Goal: Navigation & Orientation: Go to known website

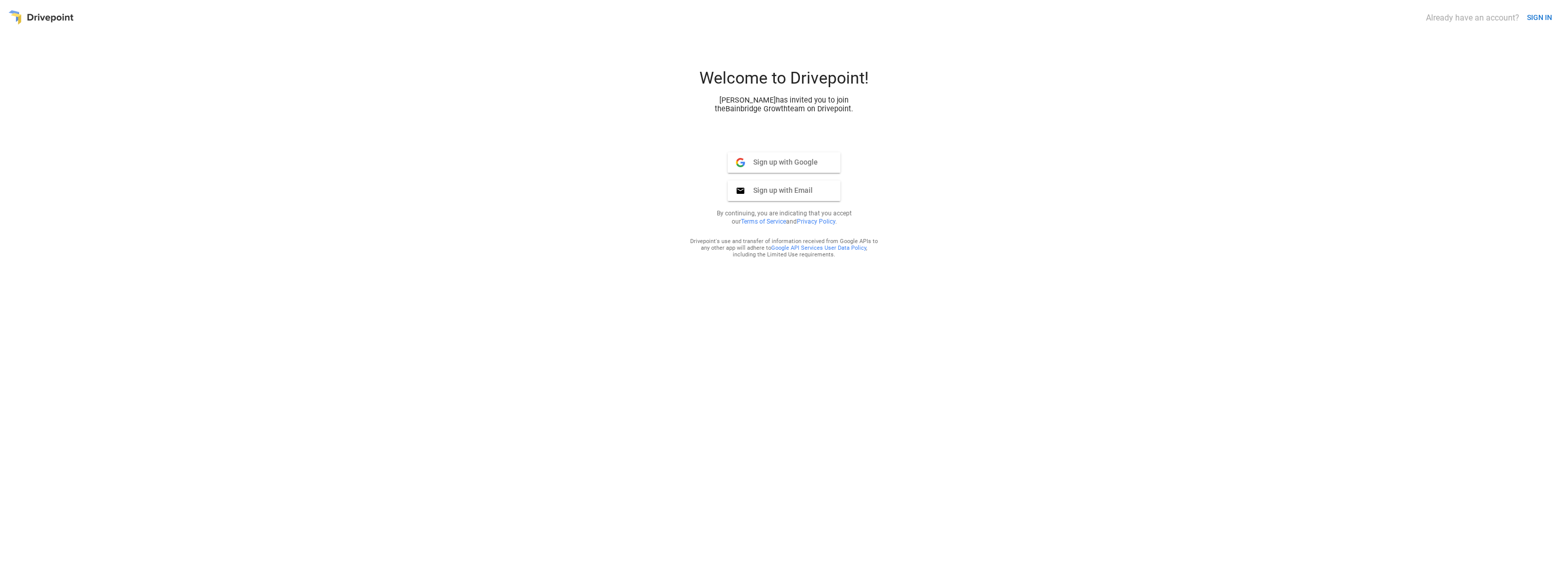
click at [1542, 10] on button "SIGN IN" at bounding box center [1539, 18] width 33 height 19
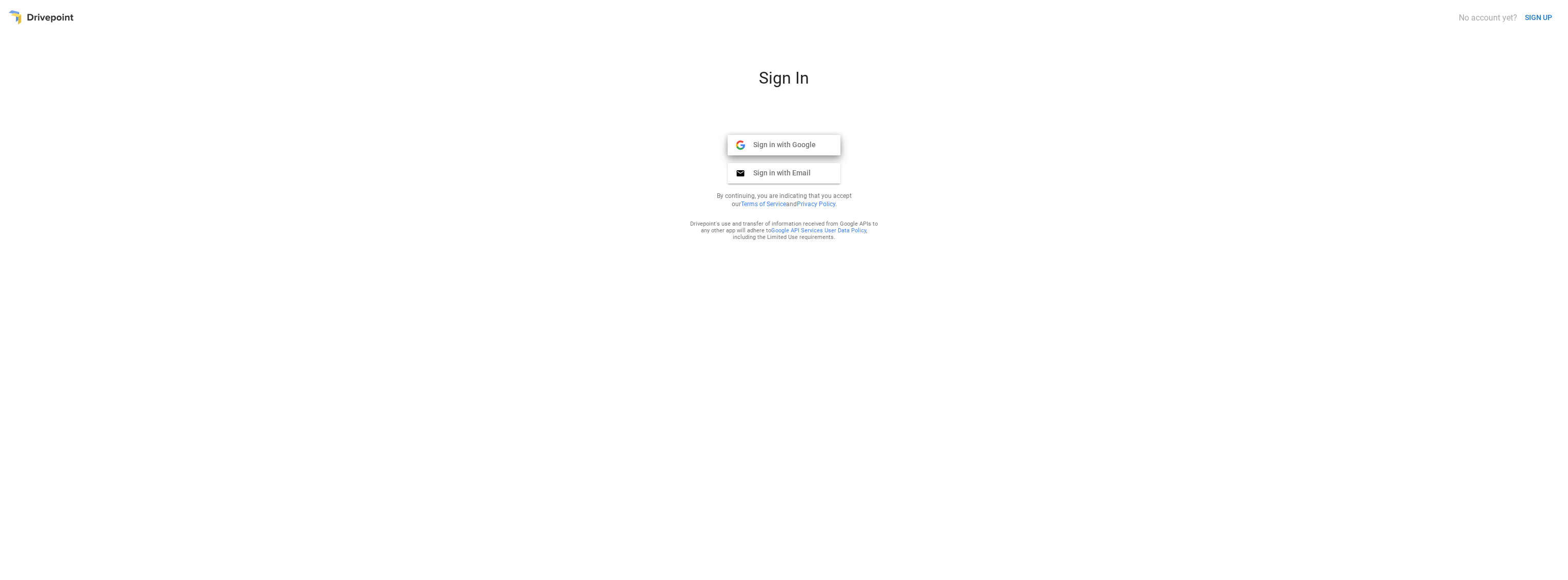
click at [800, 136] on button "Sign in with Google Google" at bounding box center [783, 145] width 113 height 21
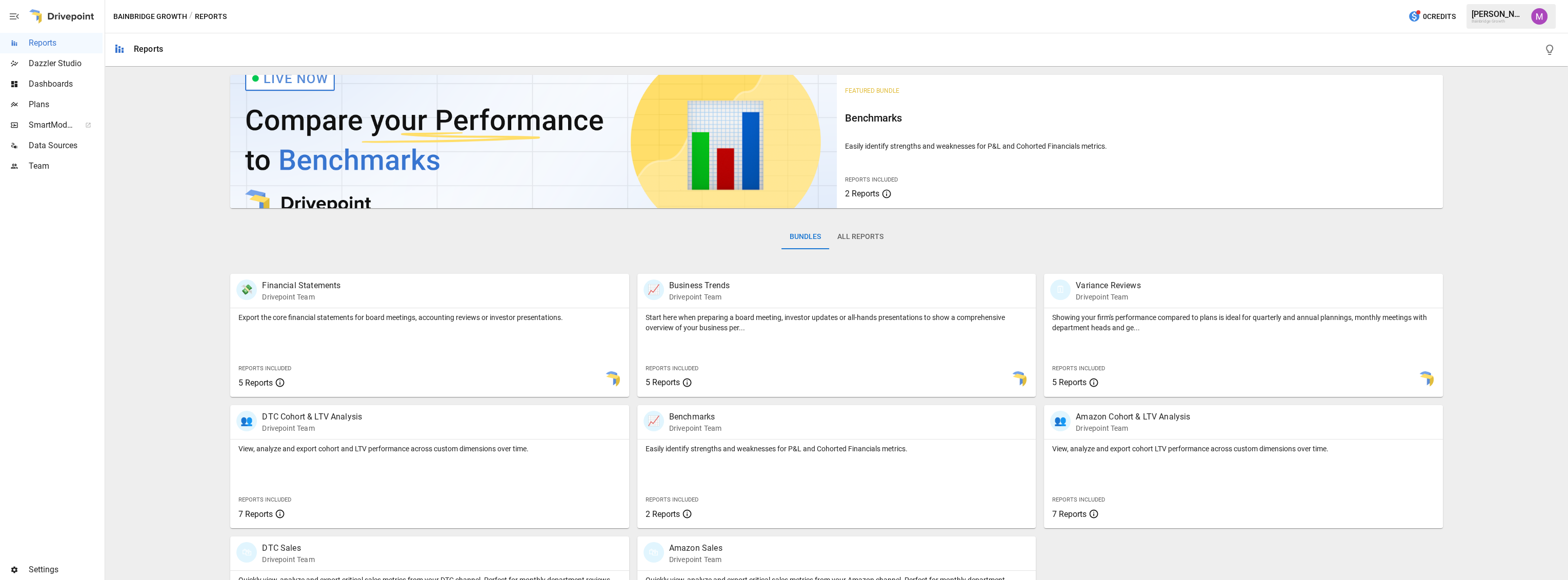
click at [1532, 25] on button "button" at bounding box center [1539, 16] width 28 height 28
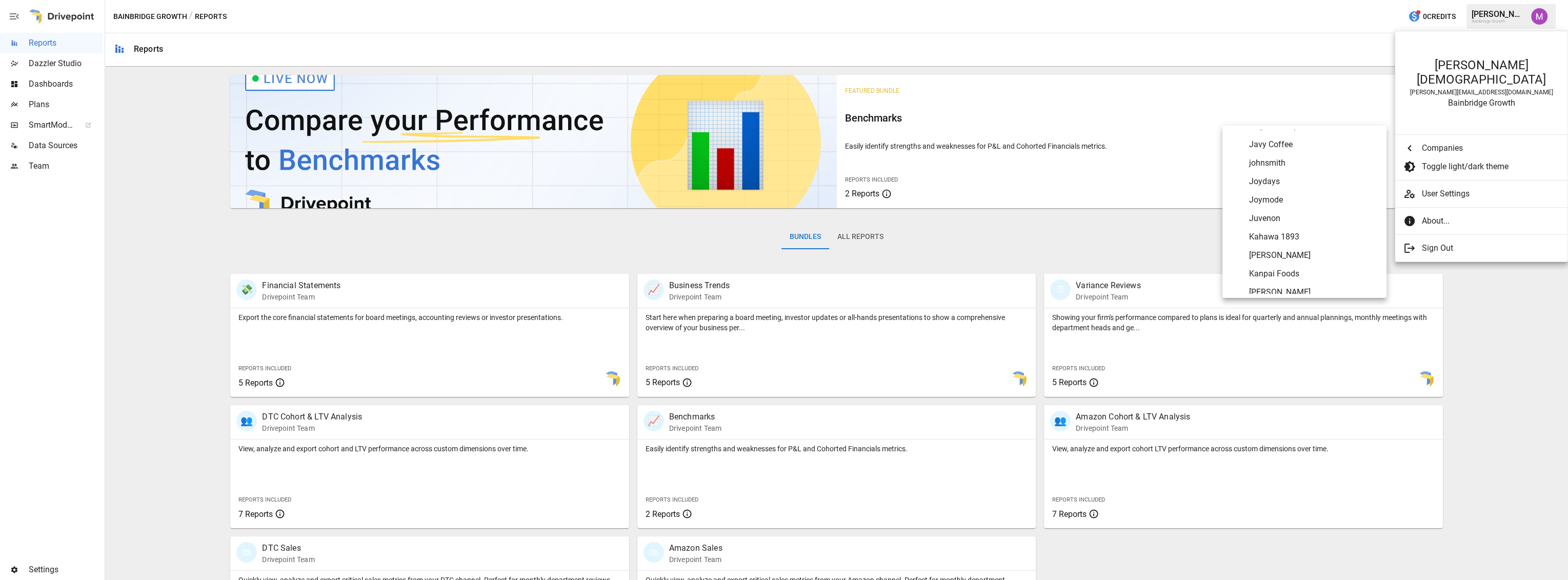
scroll to position [2474, 0]
click at [1278, 280] on span "Katie Kime" at bounding box center [1314, 286] width 129 height 12
